Goal: Information Seeking & Learning: Compare options

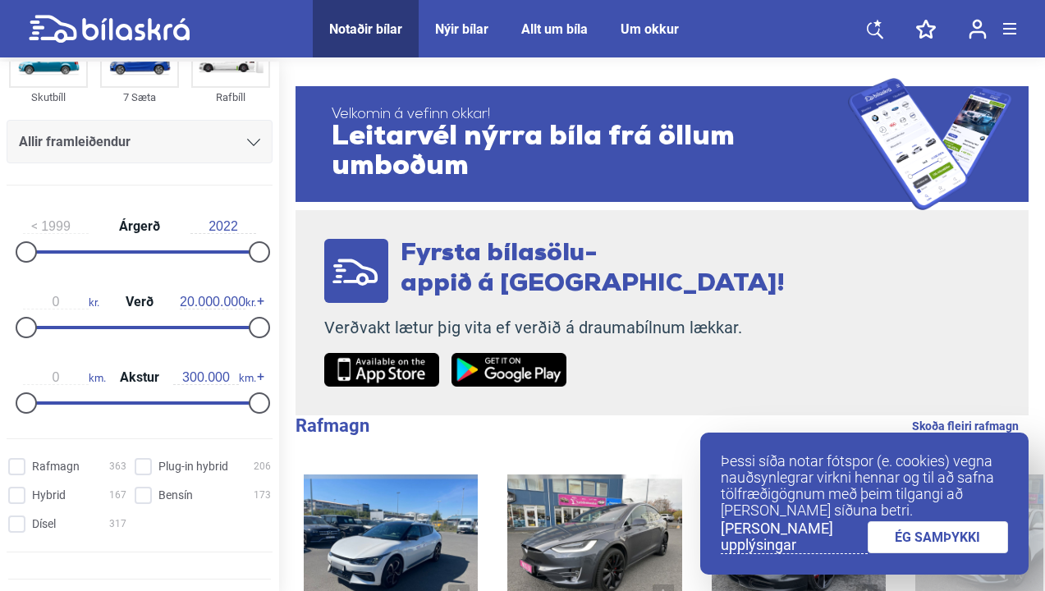
scroll to position [174, 0]
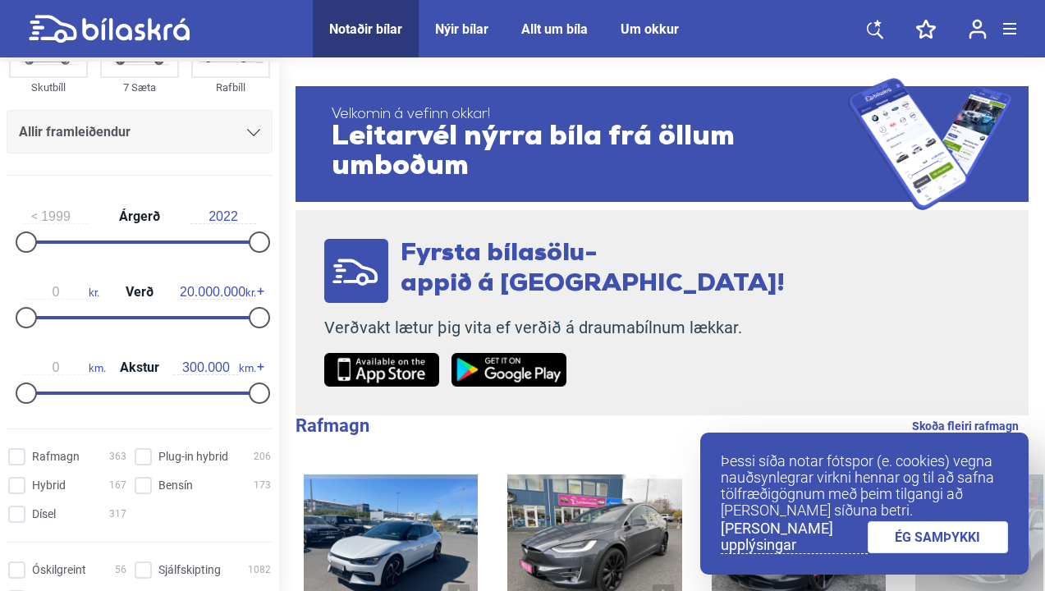
drag, startPoint x: 244, startPoint y: 313, endPoint x: 161, endPoint y: 318, distance: 83.1
click at [161, 318] on div "0 kr. Verð 20.000.000 kr." at bounding box center [140, 302] width 266 height 76
click at [124, 318] on div at bounding box center [139, 317] width 233 height 3
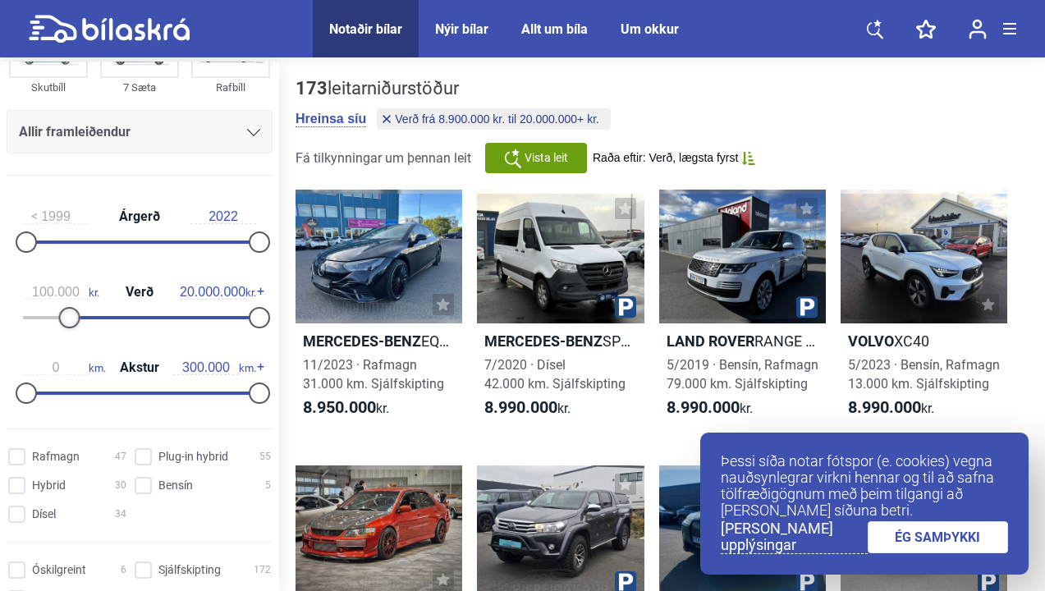
type input "0"
drag, startPoint x: 127, startPoint y: 318, endPoint x: 16, endPoint y: 319, distance: 110.8
click at [16, 319] on div at bounding box center [26, 317] width 21 height 21
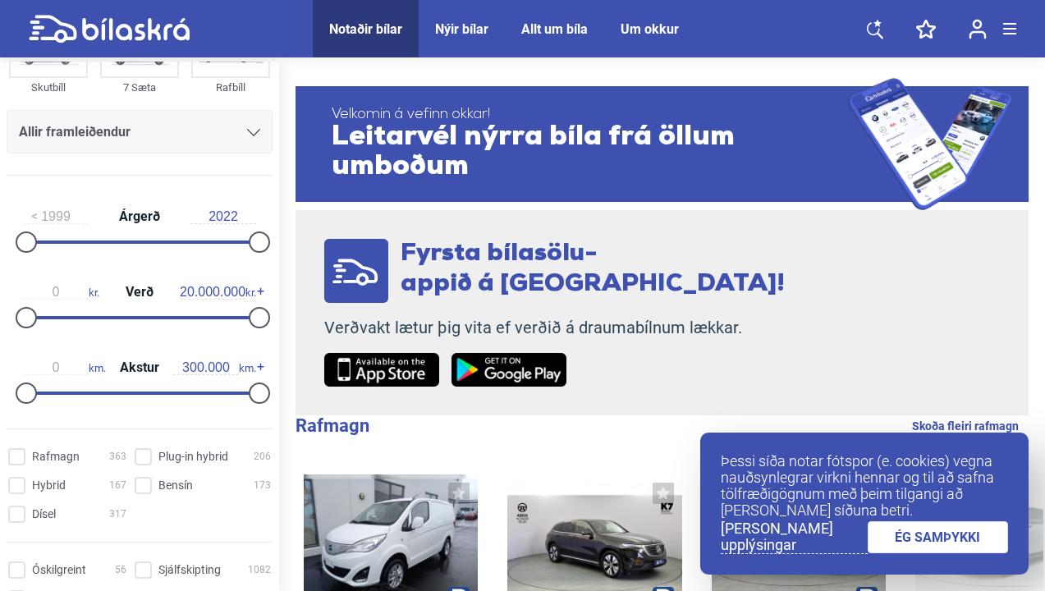
click at [190, 293] on input "20.000.000" at bounding box center [213, 292] width 66 height 15
drag, startPoint x: 242, startPoint y: 291, endPoint x: 186, endPoint y: 291, distance: 56.6
click at [186, 291] on span "20.000.000 kr." at bounding box center [218, 292] width 76 height 15
type input "500.000"
drag, startPoint x: 252, startPoint y: 311, endPoint x: 30, endPoint y: 327, distance: 222.2
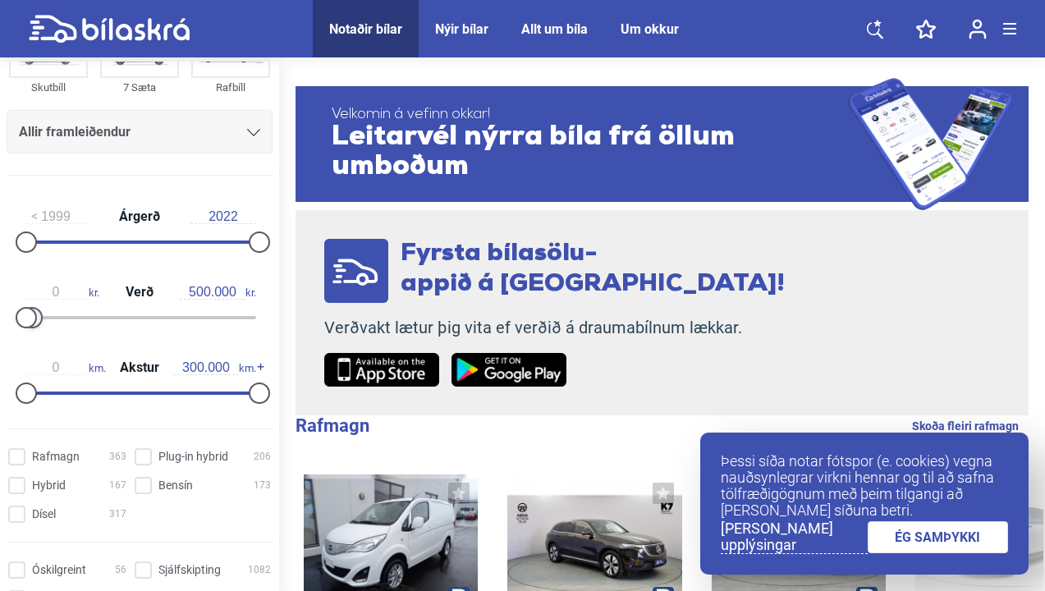
click at [30, 319] on div at bounding box center [139, 317] width 233 height 3
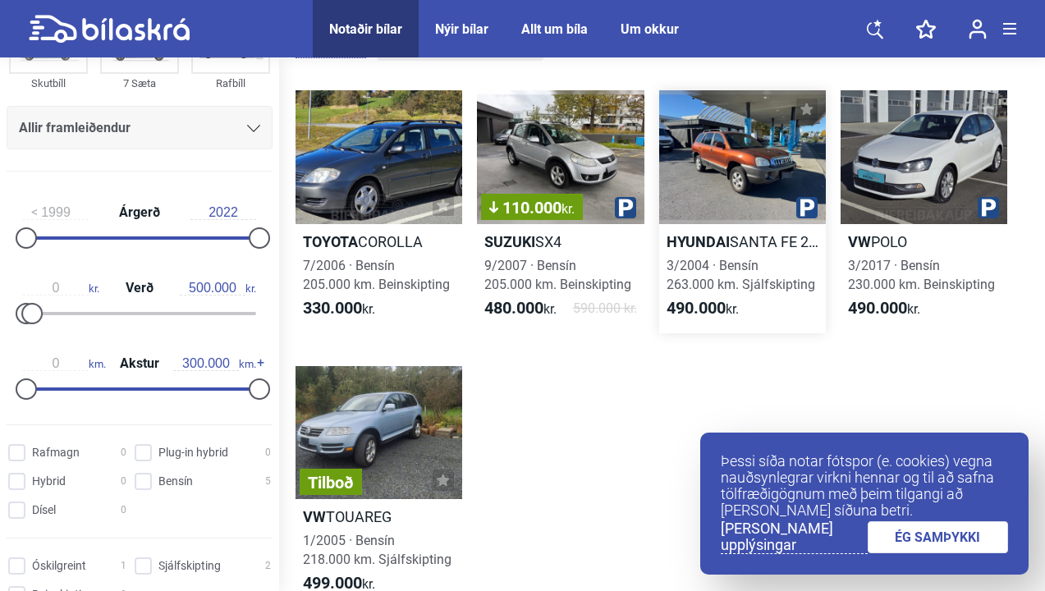
scroll to position [73, 0]
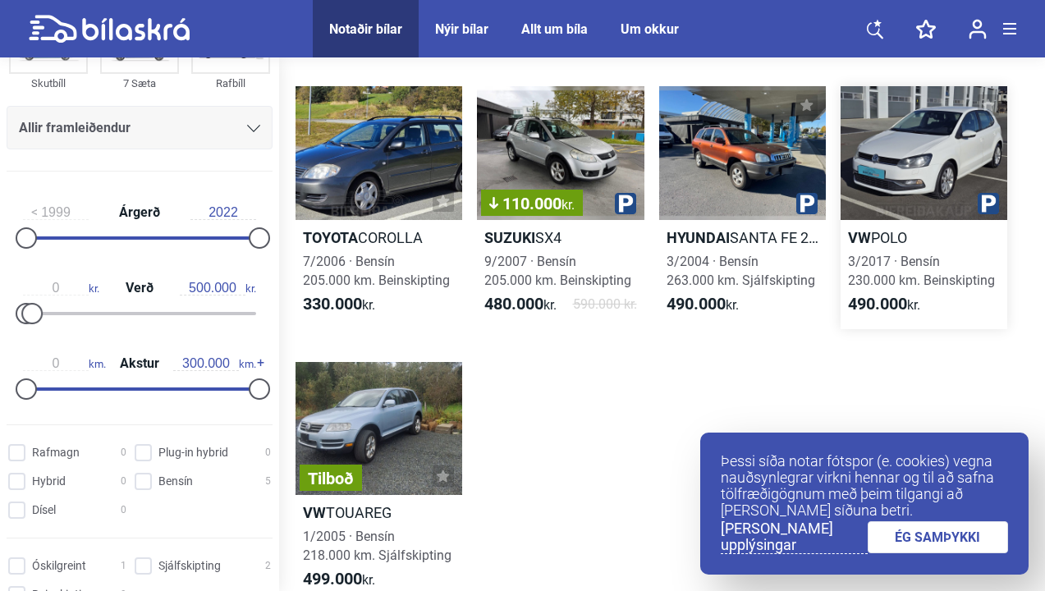
click at [877, 197] on div at bounding box center [924, 153] width 167 height 134
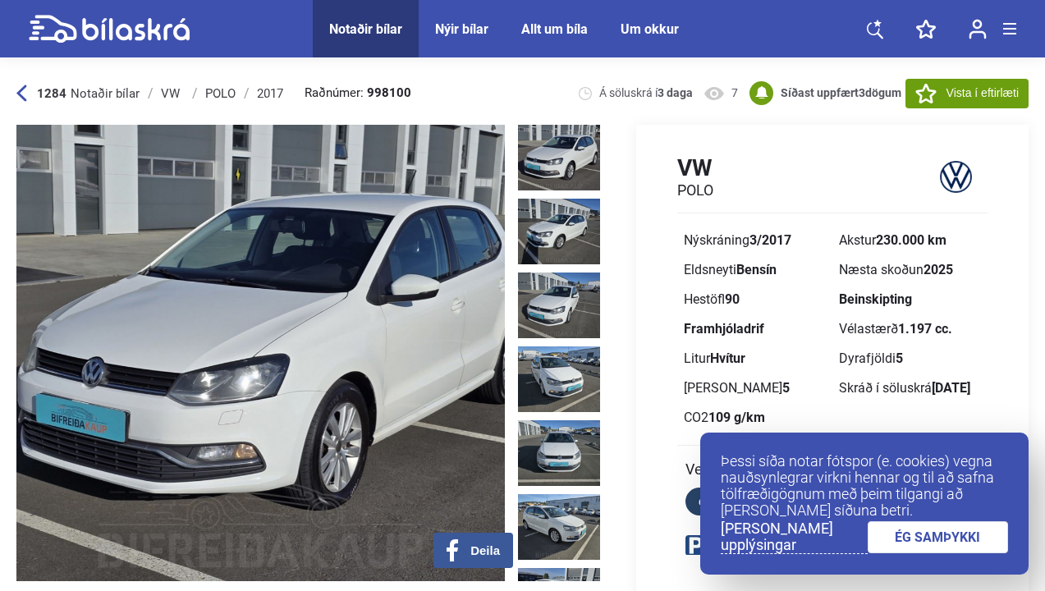
click at [900, 546] on link "ÉG SAMÞYKKI" at bounding box center [938, 537] width 141 height 32
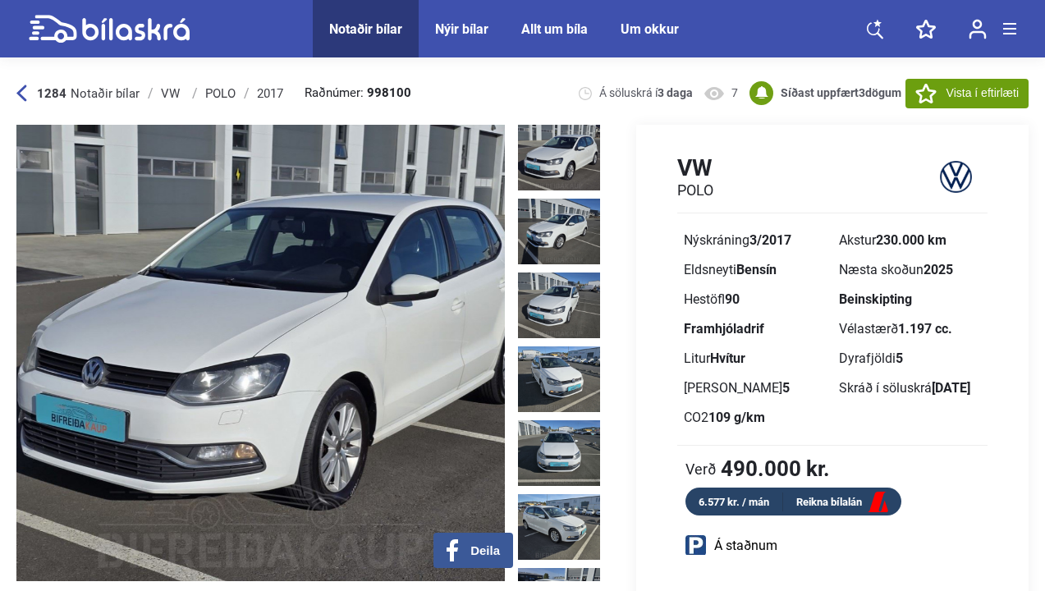
click at [566, 170] on img at bounding box center [559, 158] width 82 height 66
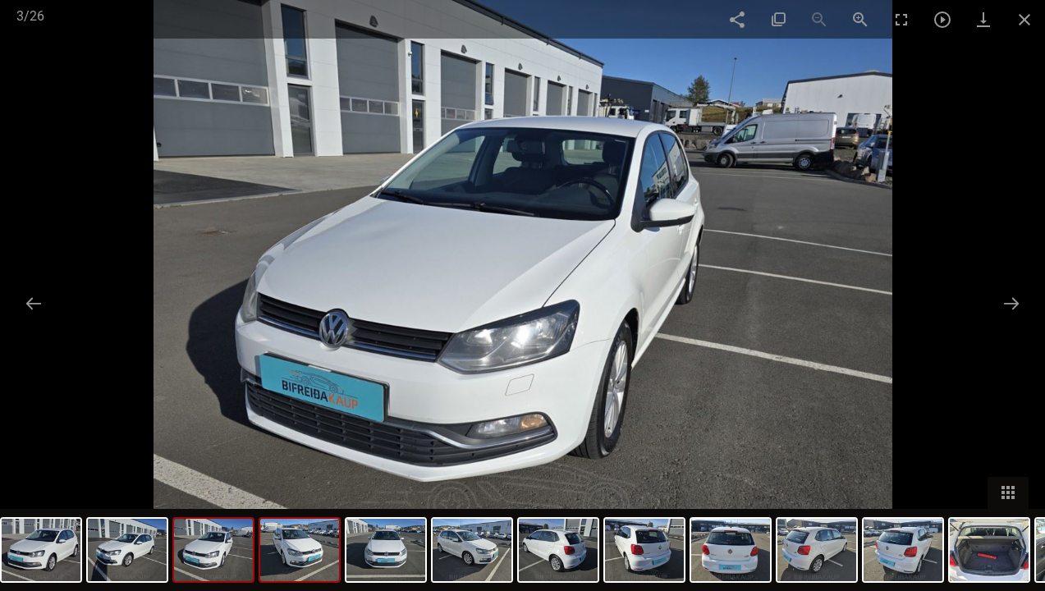
click at [314, 543] on img at bounding box center [299, 550] width 79 height 62
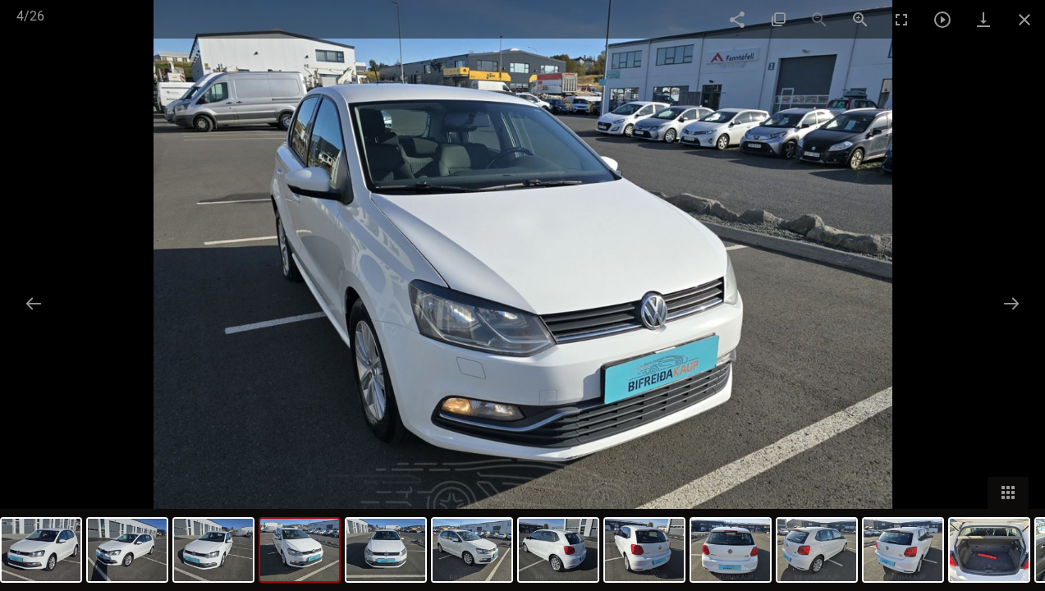
click at [339, 545] on div at bounding box center [300, 550] width 82 height 66
click at [390, 546] on img at bounding box center [385, 550] width 79 height 62
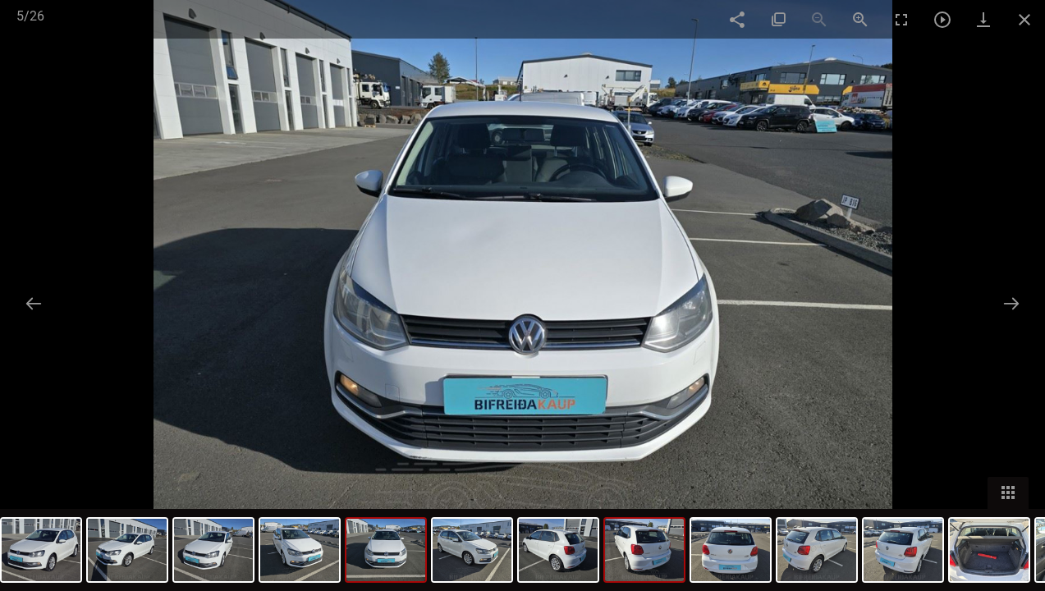
scroll to position [1, 0]
click at [649, 570] on img at bounding box center [644, 550] width 79 height 62
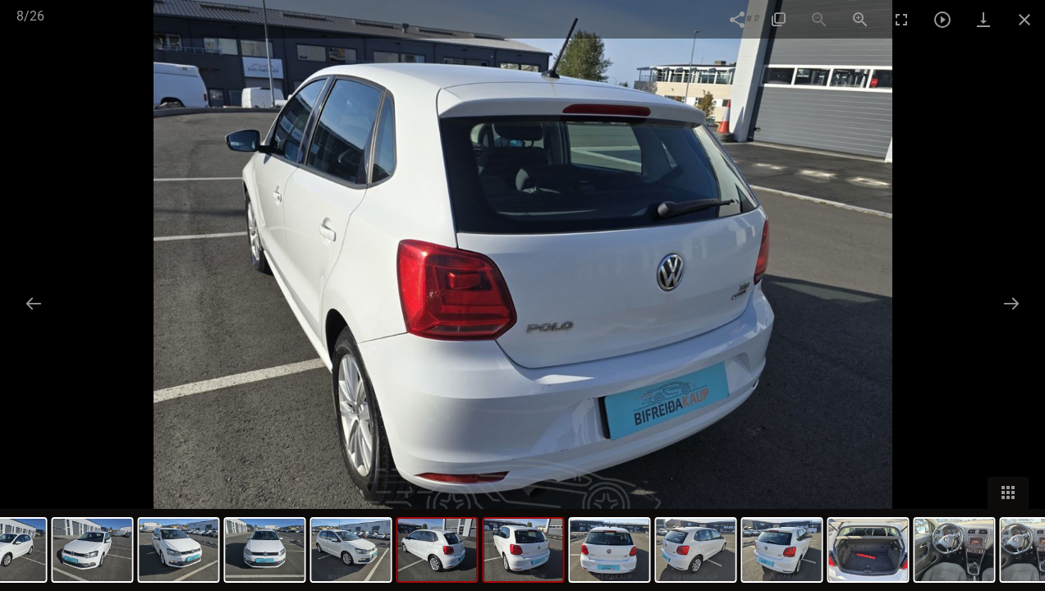
click at [439, 552] on img at bounding box center [437, 550] width 79 height 62
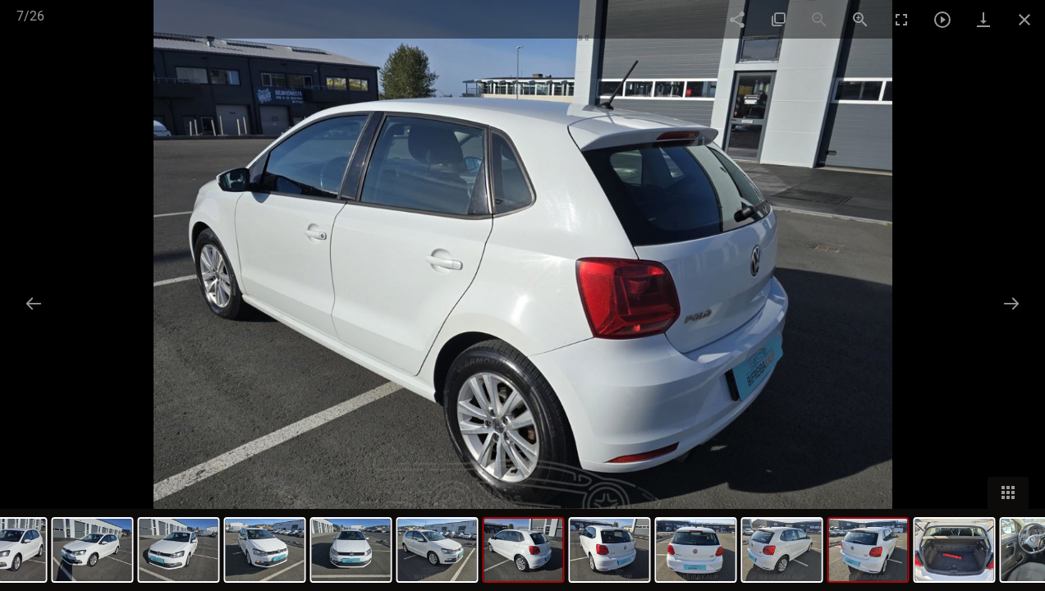
click at [839, 546] on img at bounding box center [868, 550] width 79 height 62
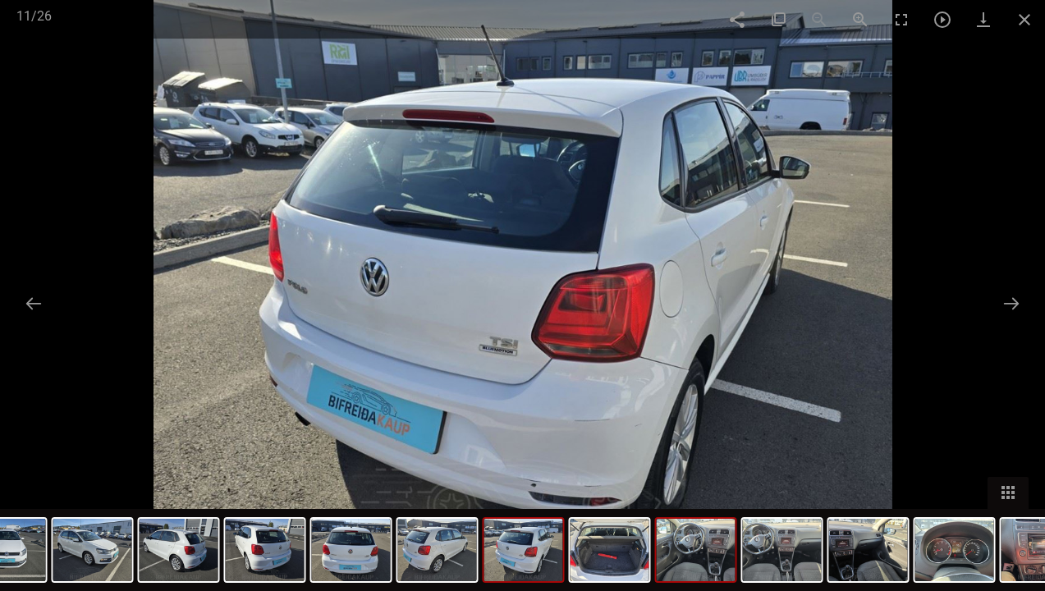
click at [676, 576] on img at bounding box center [696, 550] width 79 height 62
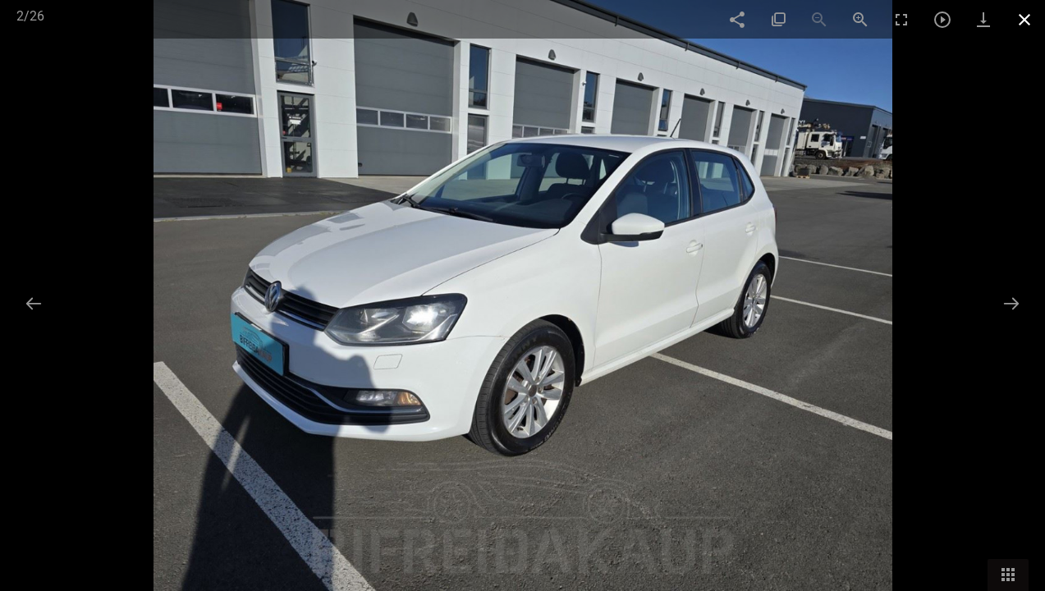
click at [1022, 27] on span at bounding box center [1024, 19] width 41 height 39
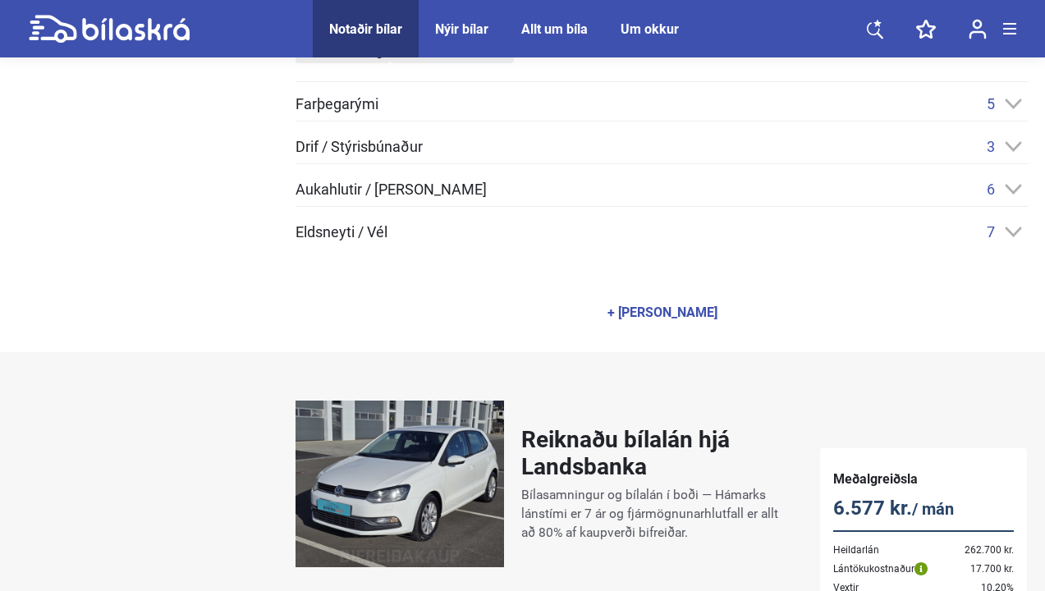
scroll to position [837, 0]
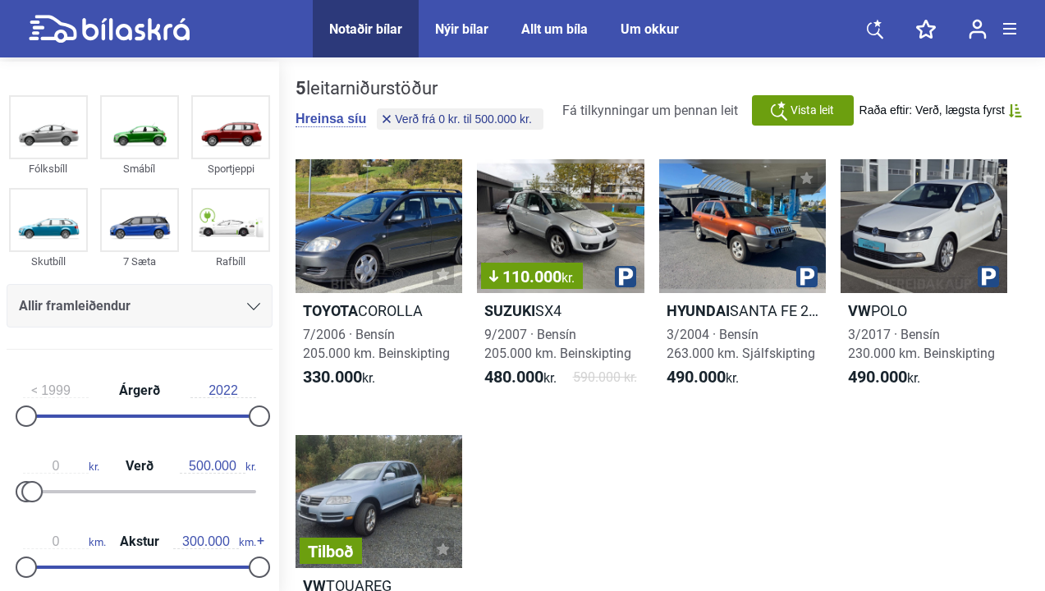
type input "20.000.000"
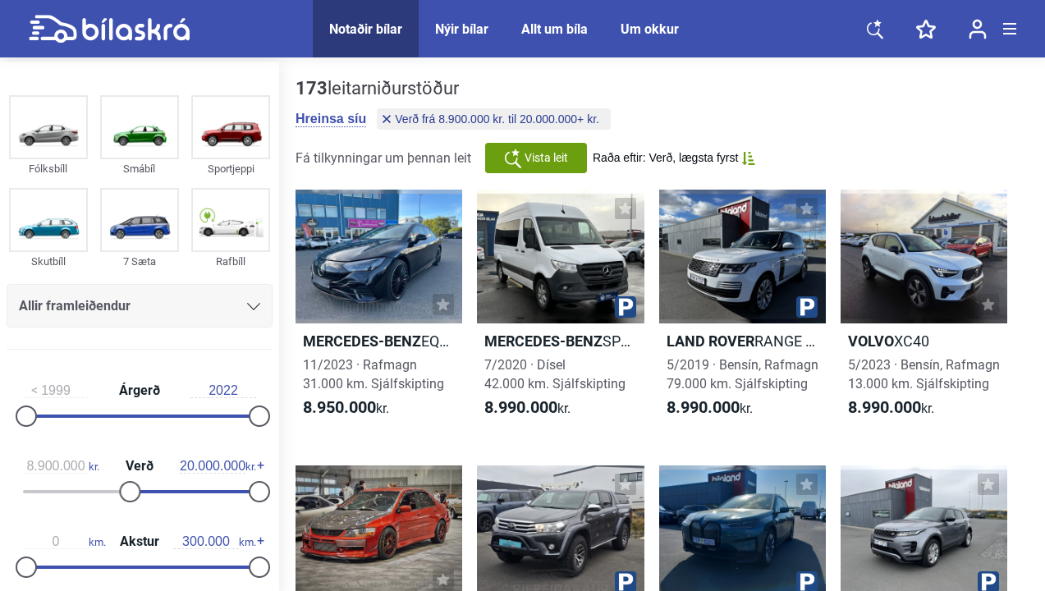
type input "0"
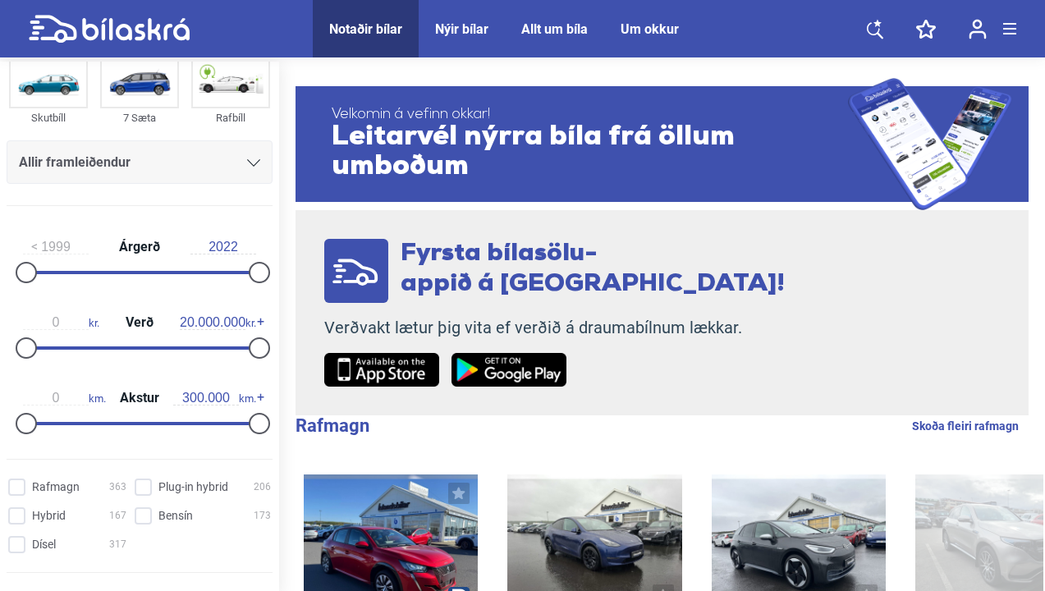
scroll to position [145, 0]
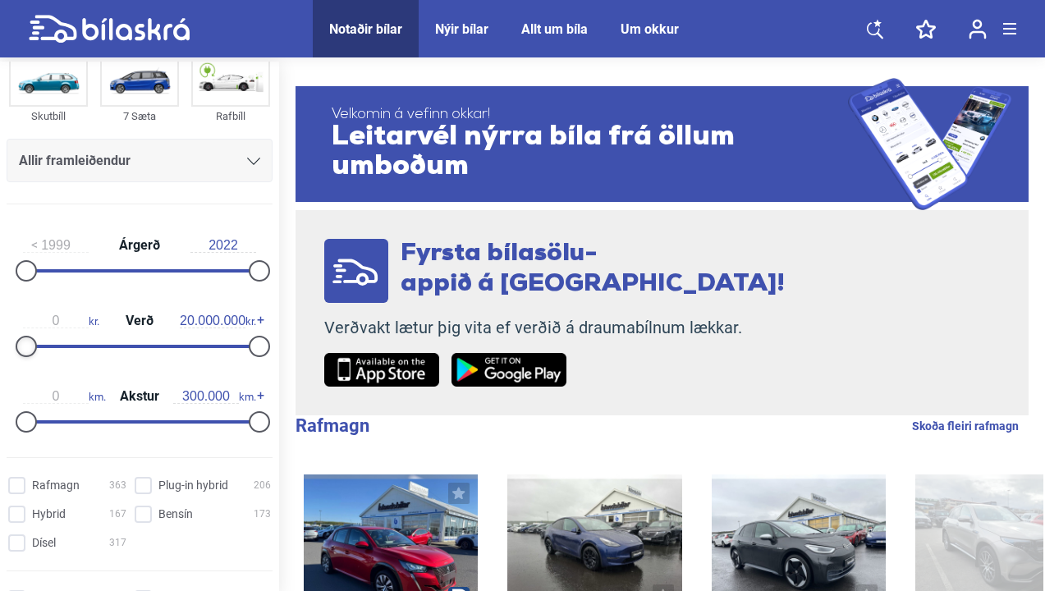
click at [35, 347] on div at bounding box center [26, 346] width 21 height 21
click at [38, 347] on div at bounding box center [139, 346] width 233 height 3
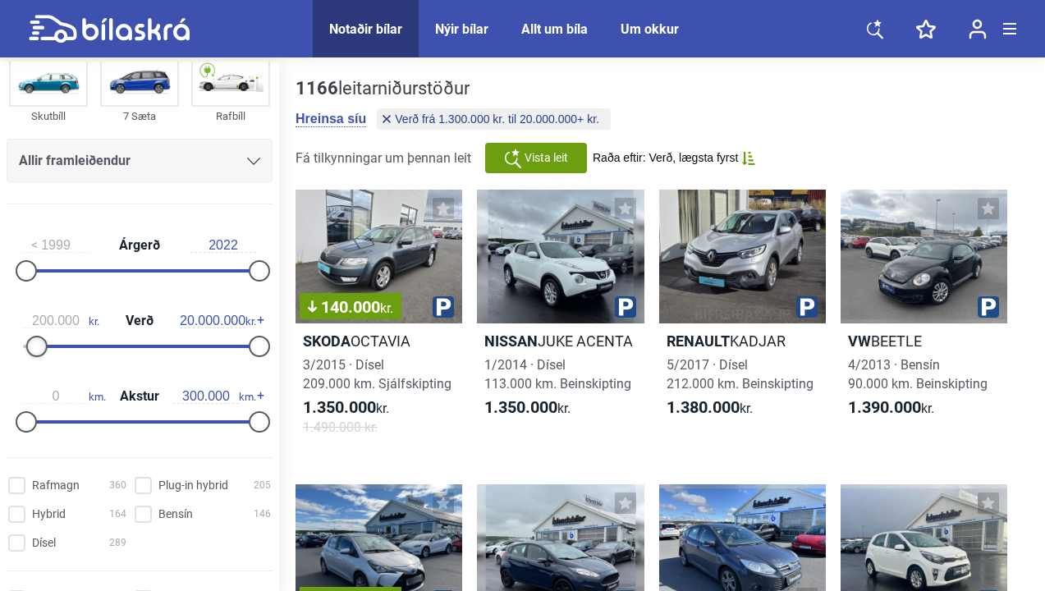
type input "100.000"
drag, startPoint x: 39, startPoint y: 347, endPoint x: 25, endPoint y: 349, distance: 14.1
click at [26, 349] on div at bounding box center [36, 346] width 21 height 21
click at [217, 345] on div "100.000 kr. Verð 20.000.000 kr." at bounding box center [140, 331] width 266 height 76
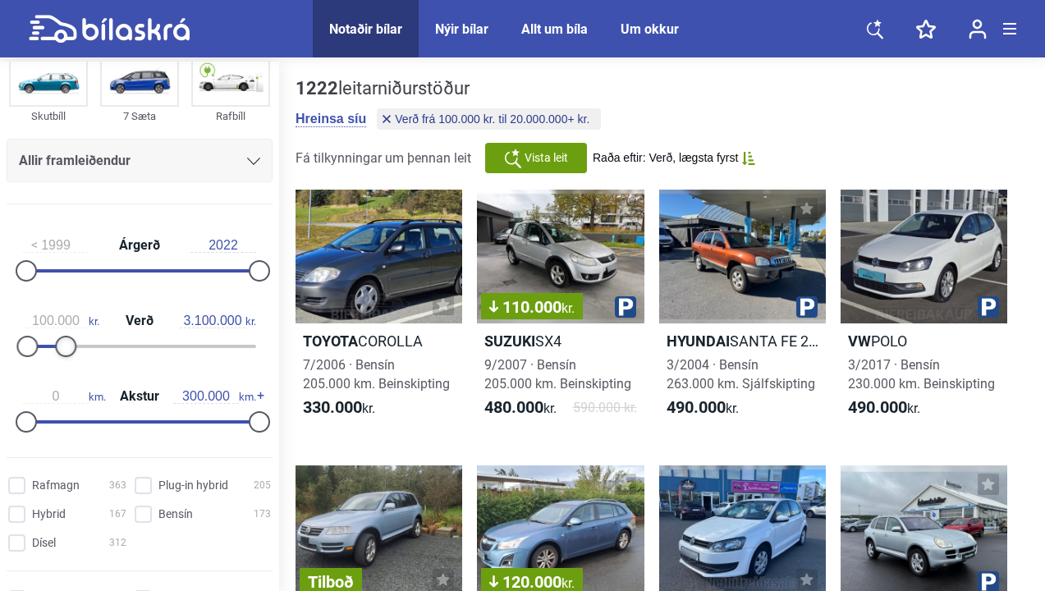
drag, startPoint x: 255, startPoint y: 352, endPoint x: 62, endPoint y: 345, distance: 193.0
click at [62, 345] on div at bounding box center [65, 346] width 21 height 21
drag, startPoint x: 62, startPoint y: 345, endPoint x: 33, endPoint y: 346, distance: 29.6
click at [33, 346] on div at bounding box center [31, 346] width 21 height 21
type input "20.000.000"
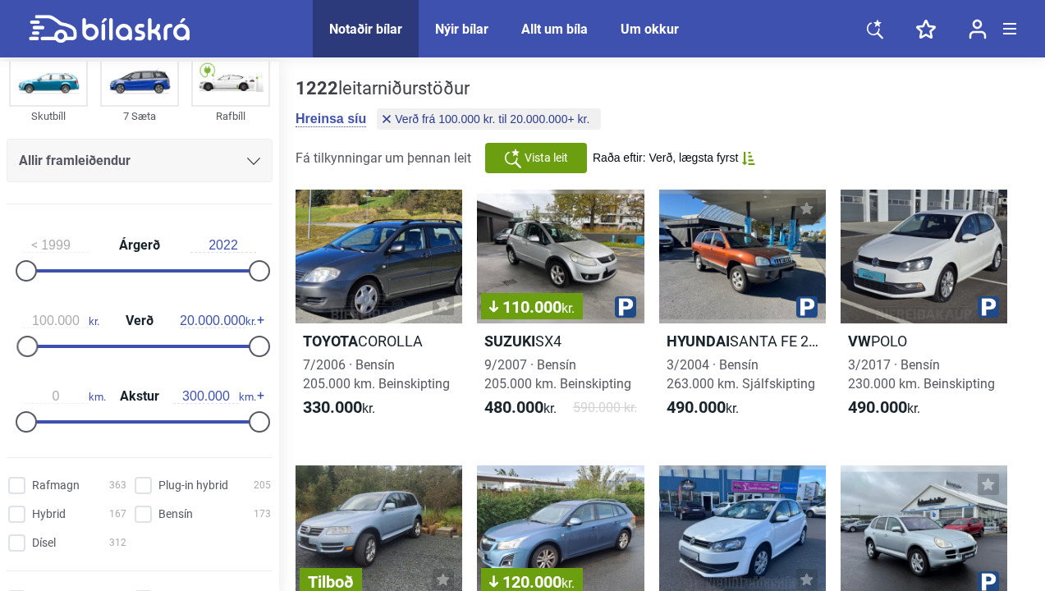
type input "0"
